Goal: Task Accomplishment & Management: Manage account settings

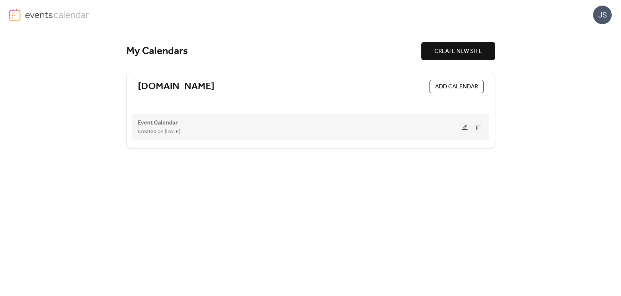
click at [466, 126] on button at bounding box center [465, 126] width 10 height 11
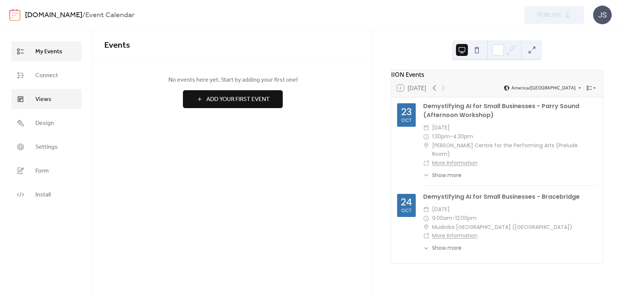
click at [51, 98] on span "Views" at bounding box center [43, 99] width 16 height 9
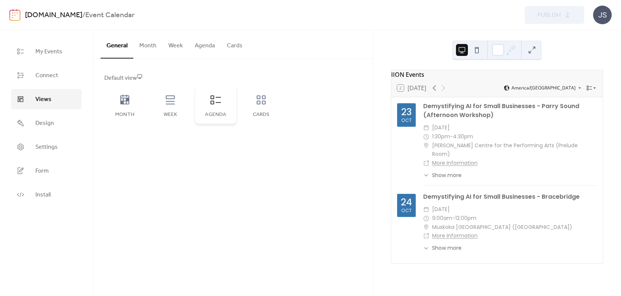
click at [219, 103] on icon at bounding box center [216, 100] width 12 height 12
click at [235, 46] on button "Cards" at bounding box center [235, 44] width 28 height 28
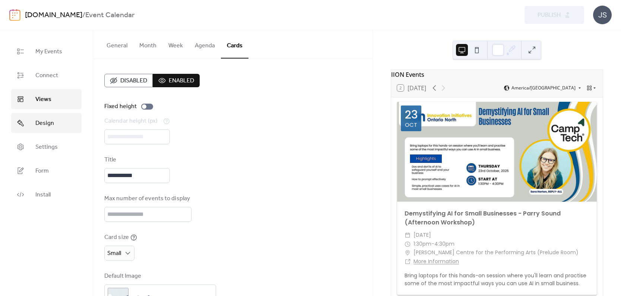
click at [28, 123] on link "Design" at bounding box center [46, 123] width 70 height 20
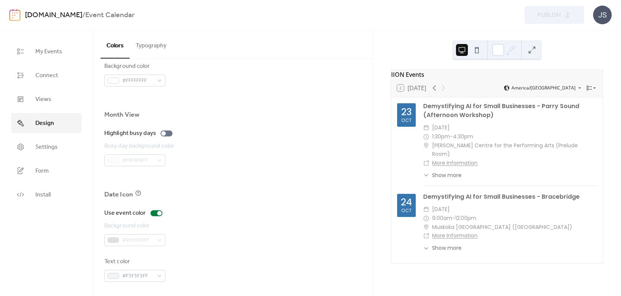
scroll to position [485, 0]
click at [48, 152] on span "Settings" at bounding box center [46, 147] width 22 height 9
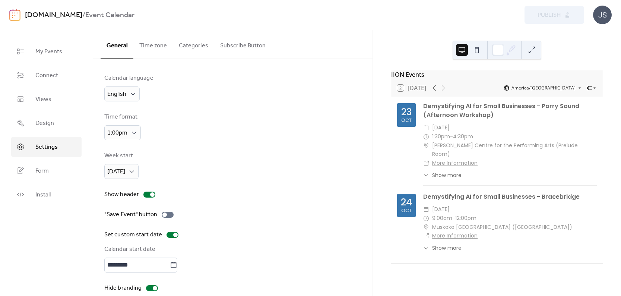
scroll to position [12, 0]
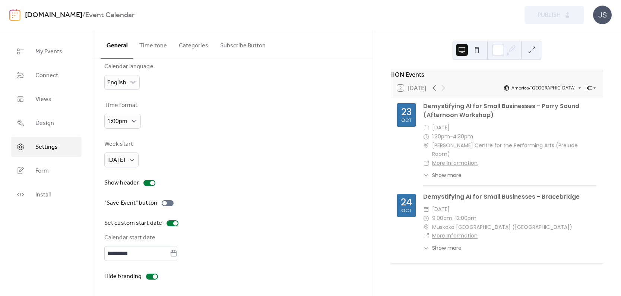
click at [149, 46] on button "Time zone" at bounding box center [152, 44] width 39 height 28
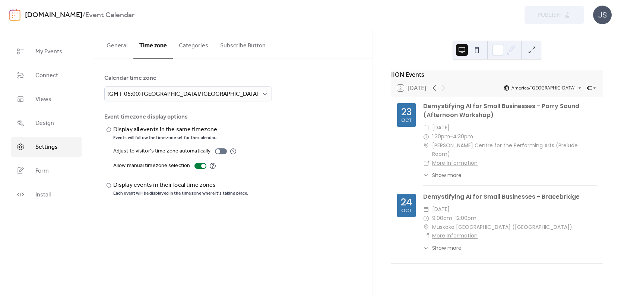
click at [187, 48] on button "Categories" at bounding box center [193, 44] width 41 height 28
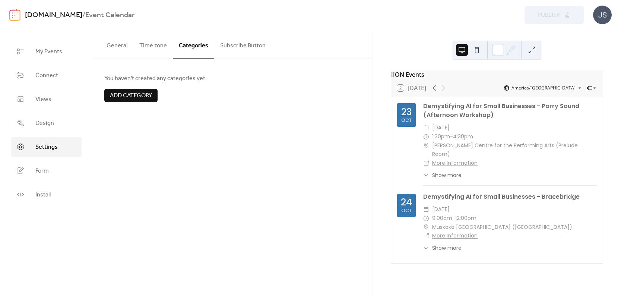
click at [245, 46] on button "Subscribe Button" at bounding box center [242, 44] width 57 height 28
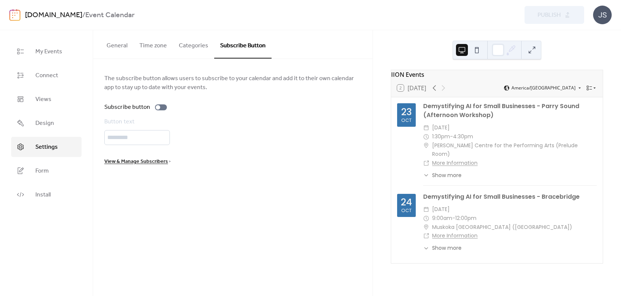
click at [121, 45] on button "General" at bounding box center [117, 44] width 33 height 28
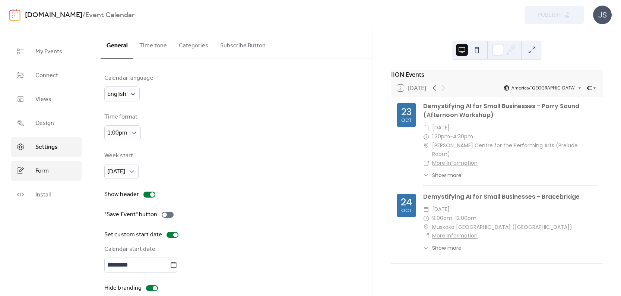
click at [45, 162] on link "Form" at bounding box center [46, 171] width 70 height 20
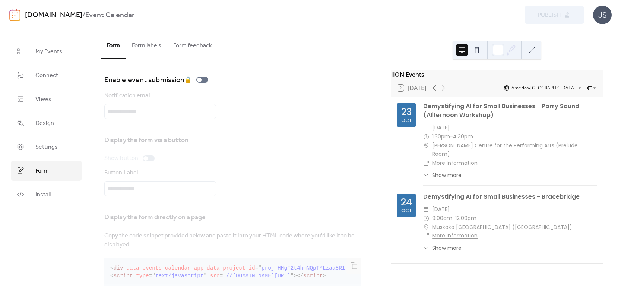
click at [145, 44] on button "Form labels" at bounding box center [146, 44] width 41 height 28
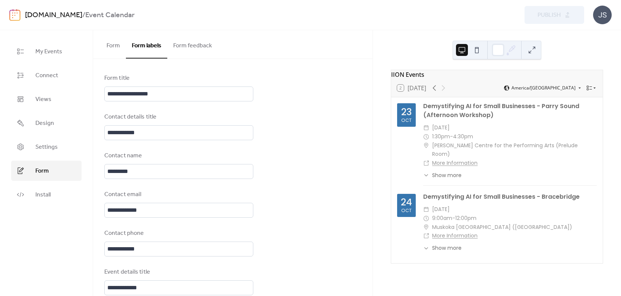
click at [201, 43] on button "Form feedback" at bounding box center [192, 44] width 51 height 28
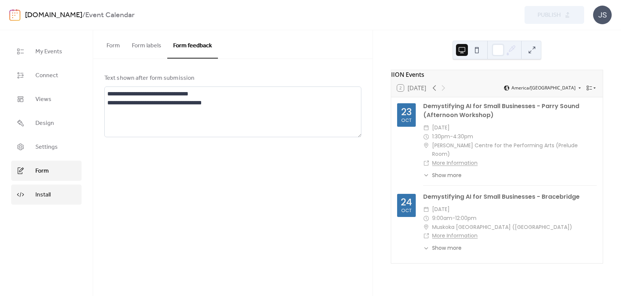
click at [50, 192] on span "Install" at bounding box center [42, 194] width 15 height 9
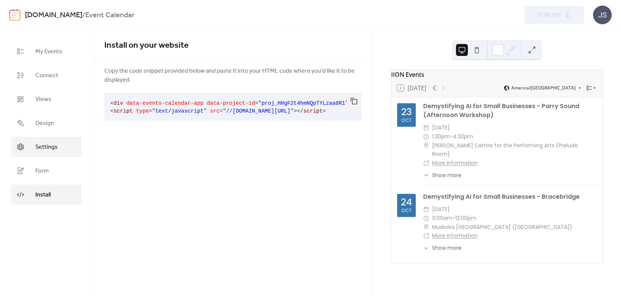
click at [49, 146] on span "Settings" at bounding box center [46, 147] width 22 height 9
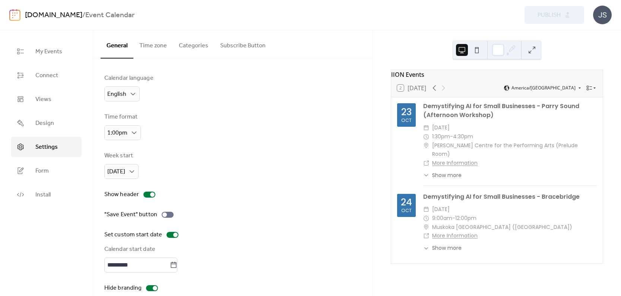
scroll to position [12, 0]
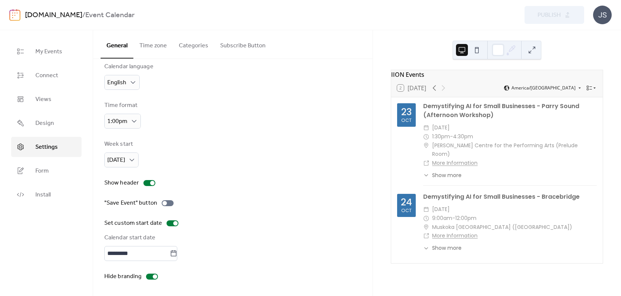
click at [605, 16] on div "JS" at bounding box center [602, 15] width 19 height 19
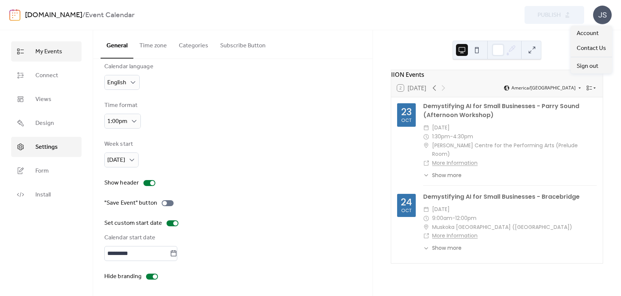
click at [50, 54] on span "My Events" at bounding box center [48, 51] width 27 height 9
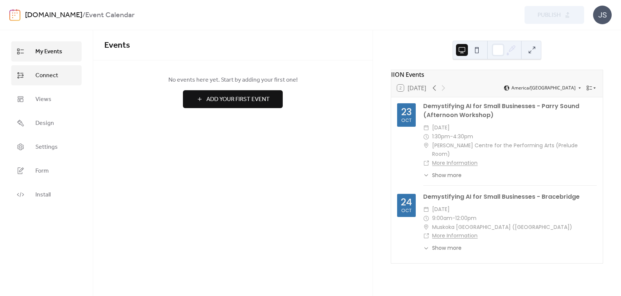
click at [48, 77] on span "Connect" at bounding box center [46, 75] width 23 height 9
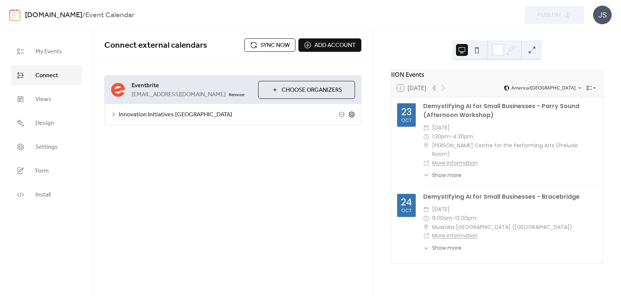
click at [352, 115] on icon at bounding box center [351, 114] width 7 height 7
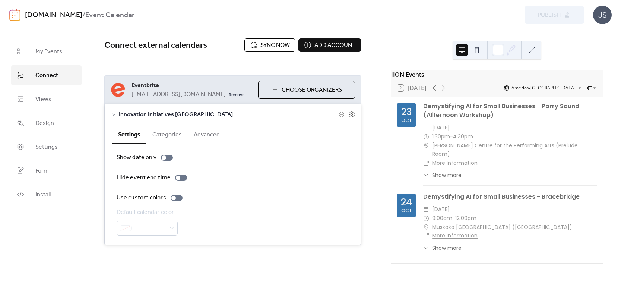
click at [208, 131] on button "Advanced" at bounding box center [207, 134] width 38 height 18
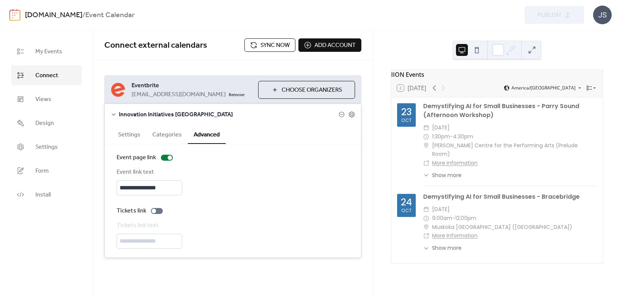
click at [173, 133] on button "Categories" at bounding box center [166, 134] width 41 height 18
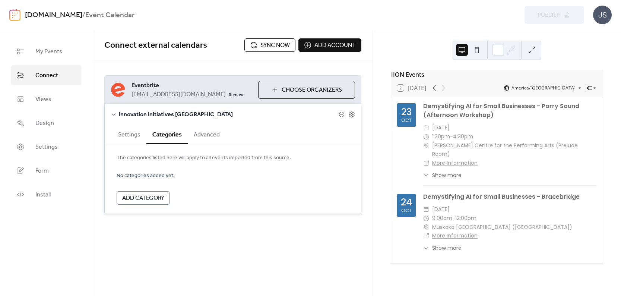
click at [133, 132] on button "Settings" at bounding box center [129, 134] width 34 height 18
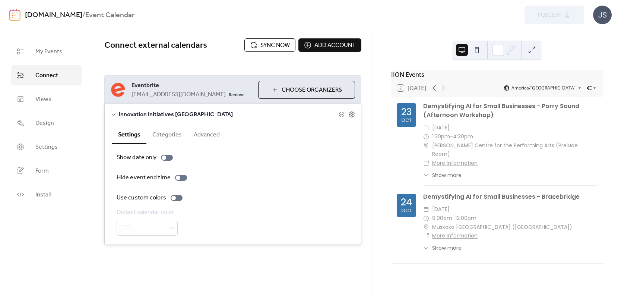
click at [378, 108] on div "IION Events 2 [DATE] America/[GEOGRAPHIC_DATA] [DATE] Demystifying AI for Small…" at bounding box center [497, 163] width 248 height 266
